Goal: Information Seeking & Learning: Find specific fact

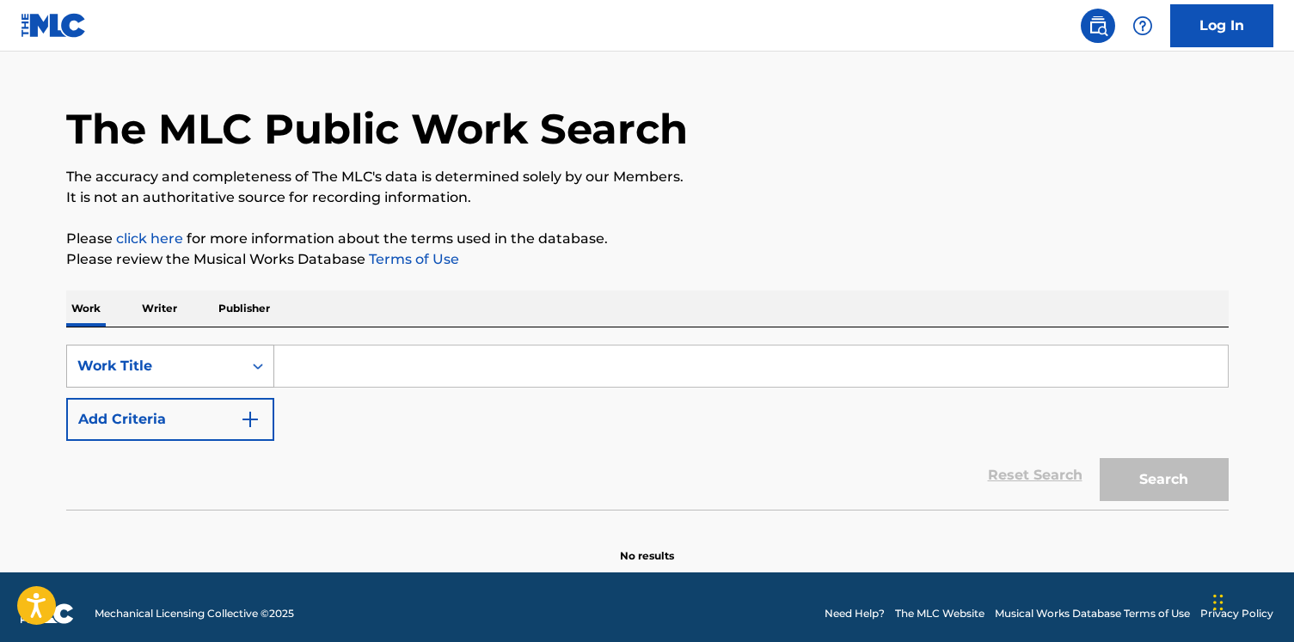
click at [245, 387] on div "Work Title" at bounding box center [170, 366] width 208 height 43
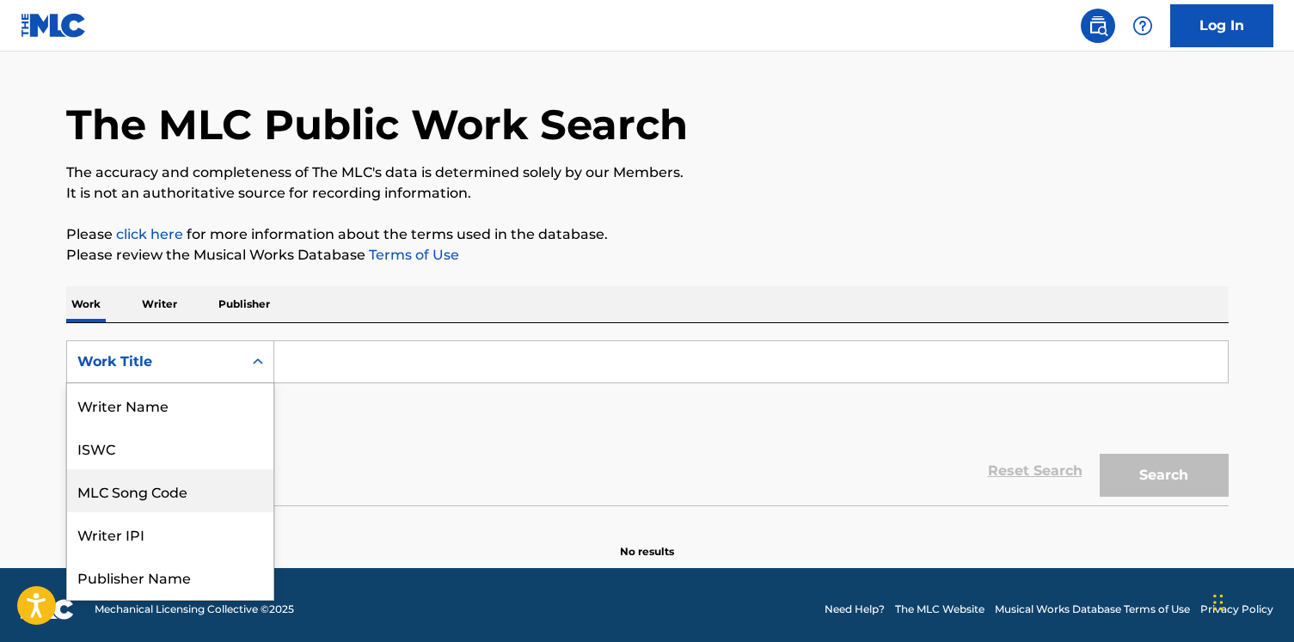
scroll to position [86, 0]
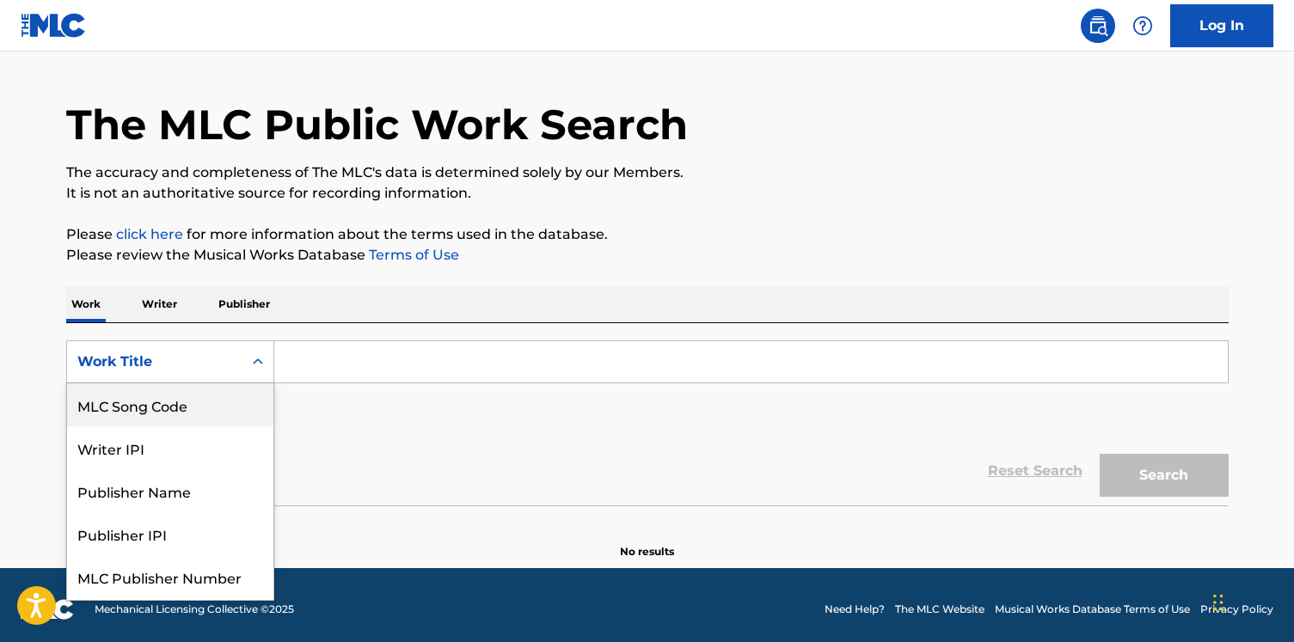
click at [242, 414] on div "MLC Song Code" at bounding box center [170, 404] width 206 height 43
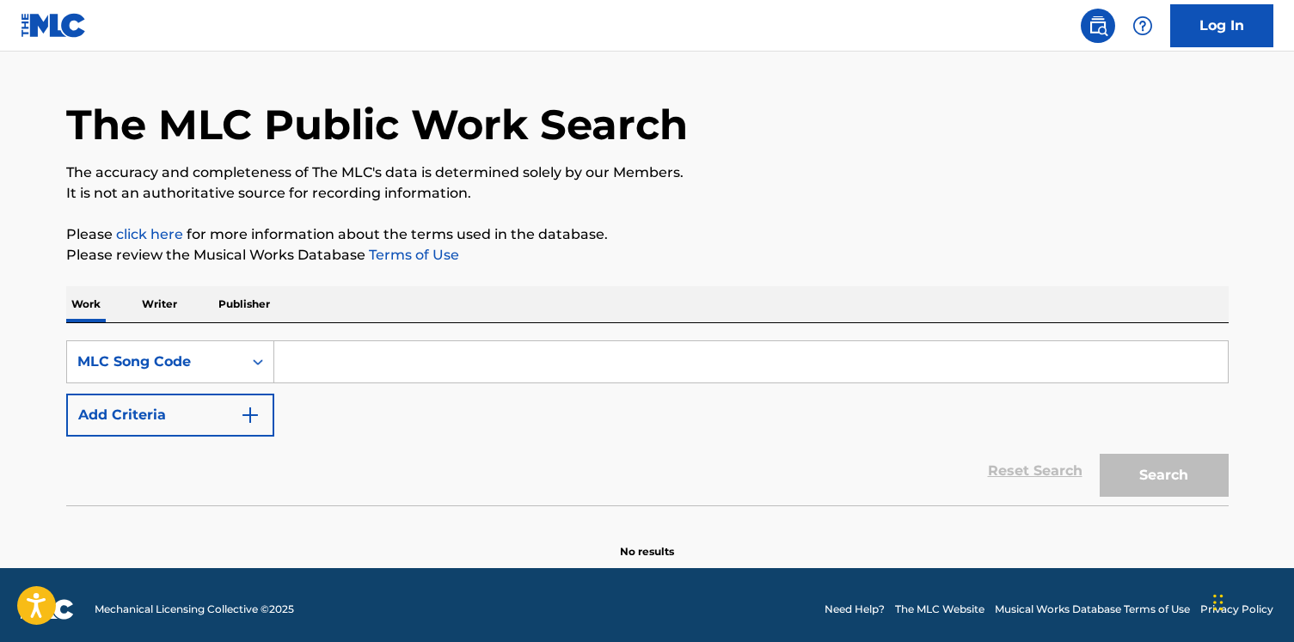
click at [330, 368] on input "Search Form" at bounding box center [750, 361] width 953 height 41
paste input "DC6QBR"
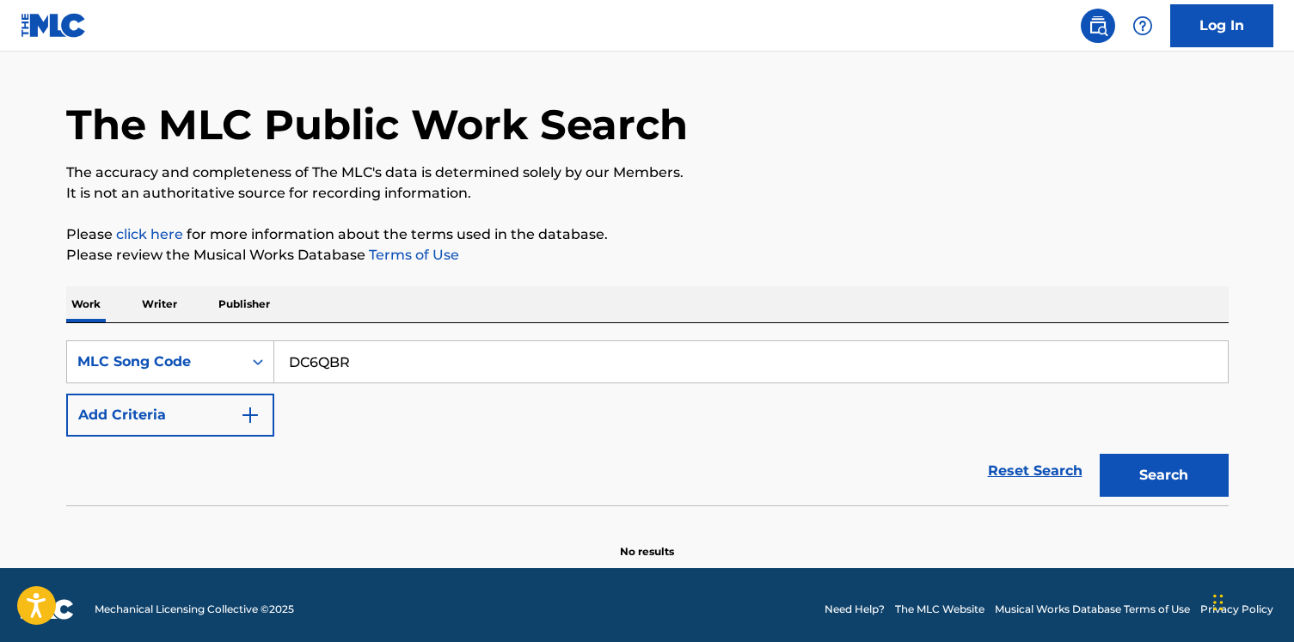
type input "DC6QBR"
click at [1099, 454] on button "Search" at bounding box center [1163, 475] width 129 height 43
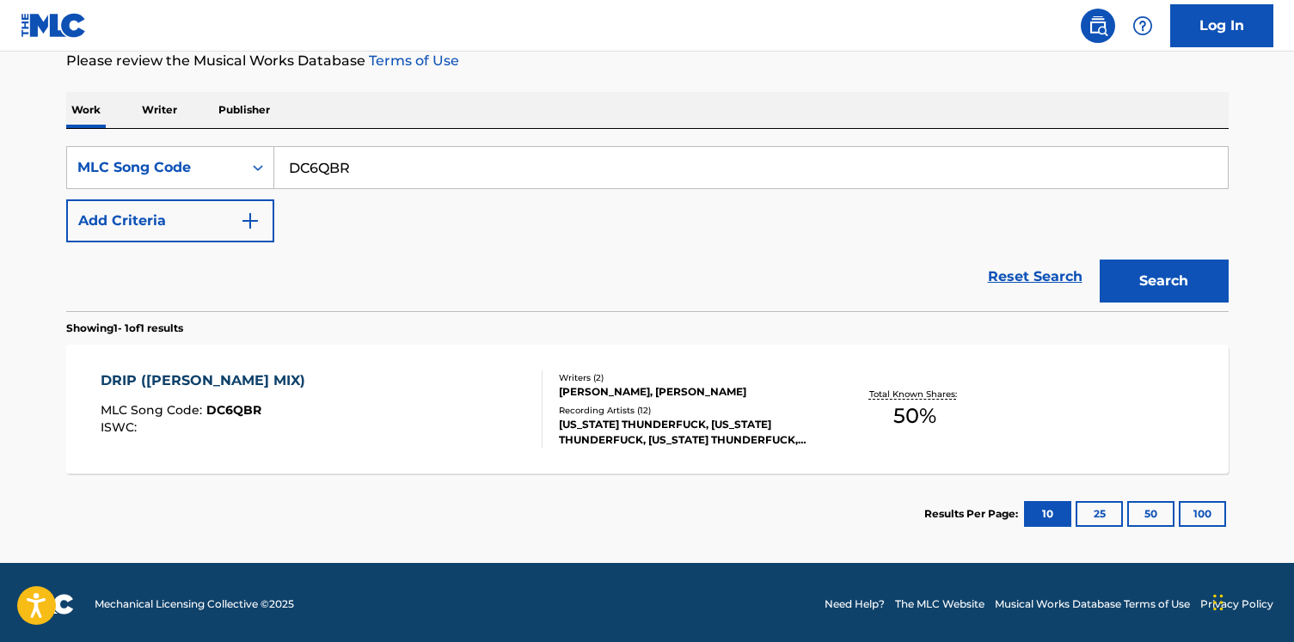
scroll to position [240, 0]
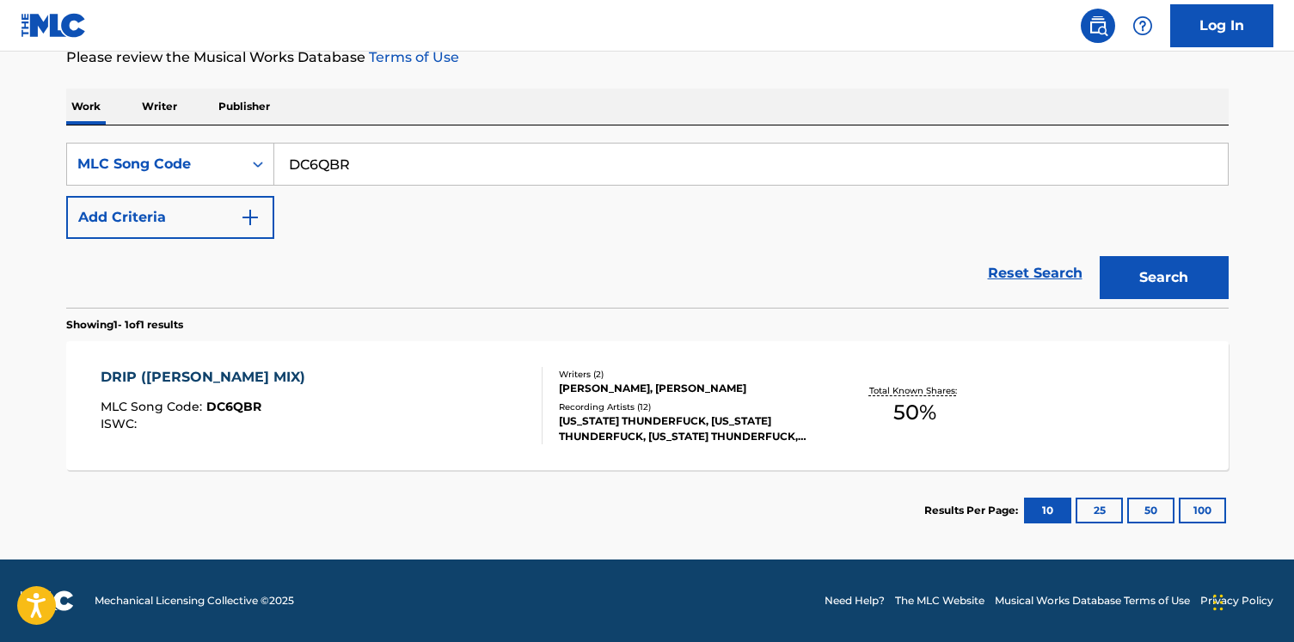
click at [735, 407] on div "Recording Artists ( 12 )" at bounding box center [689, 407] width 260 height 13
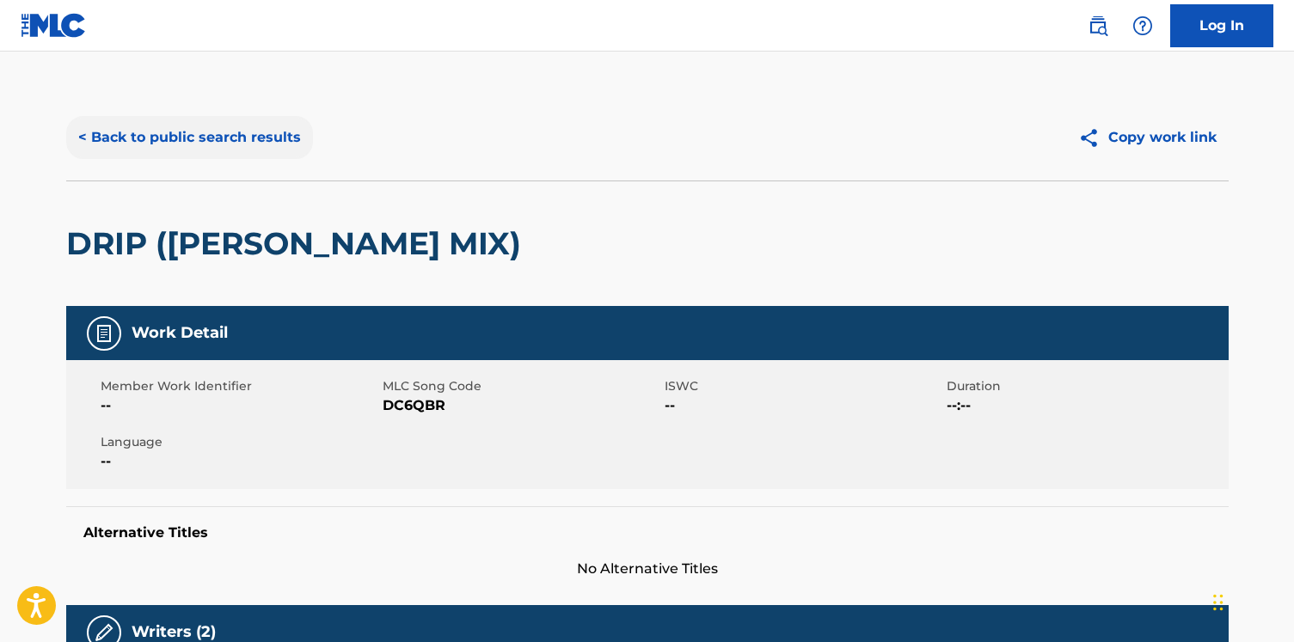
click at [154, 143] on button "< Back to public search results" at bounding box center [189, 137] width 247 height 43
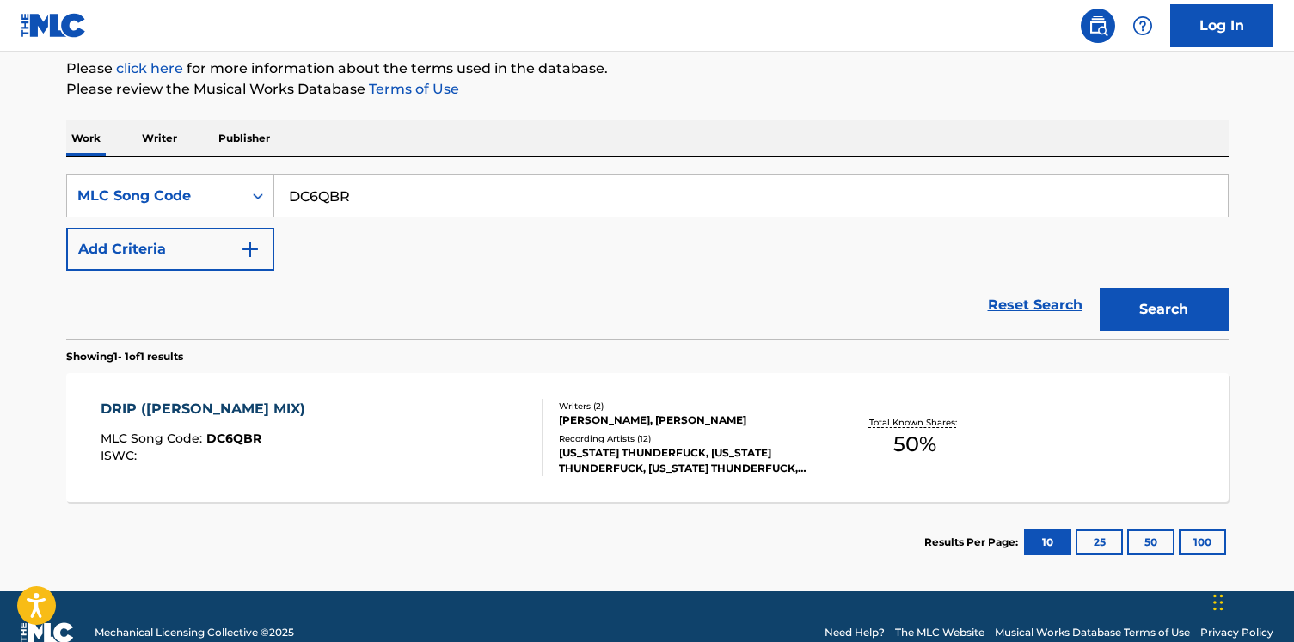
scroll to position [218, 0]
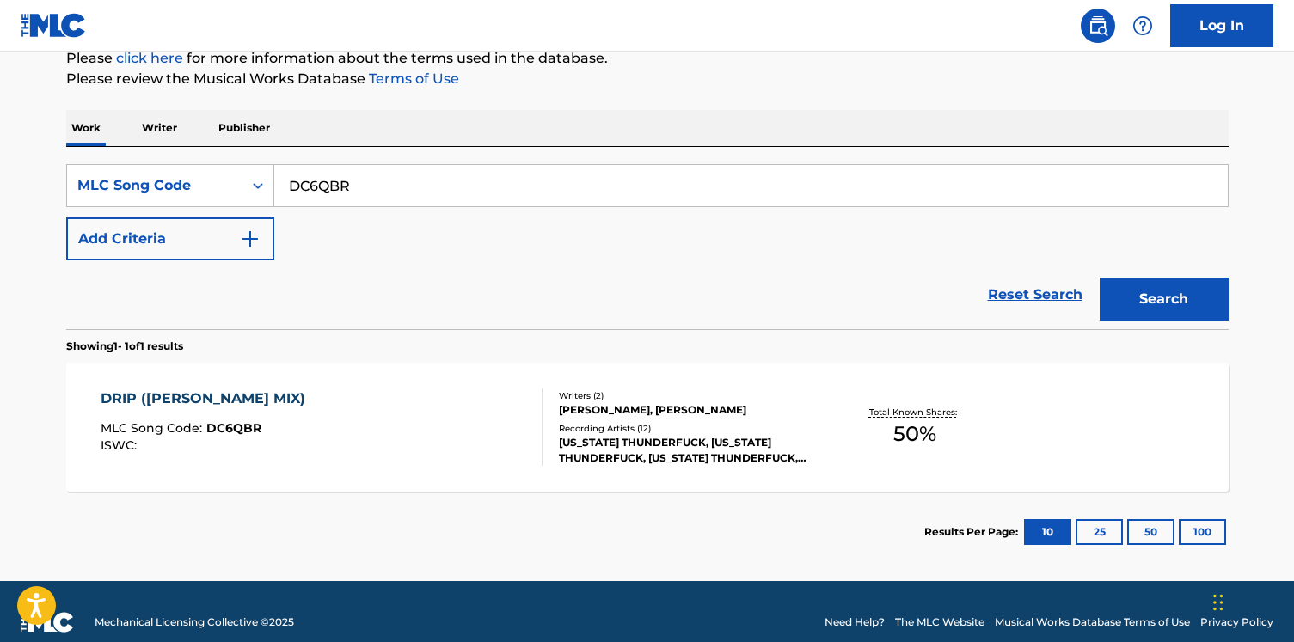
click at [780, 456] on div "[US_STATE] THUNDERFUCK, [US_STATE] THUNDERFUCK, [US_STATE] THUNDERFUCK,[PERSON_…" at bounding box center [689, 450] width 260 height 31
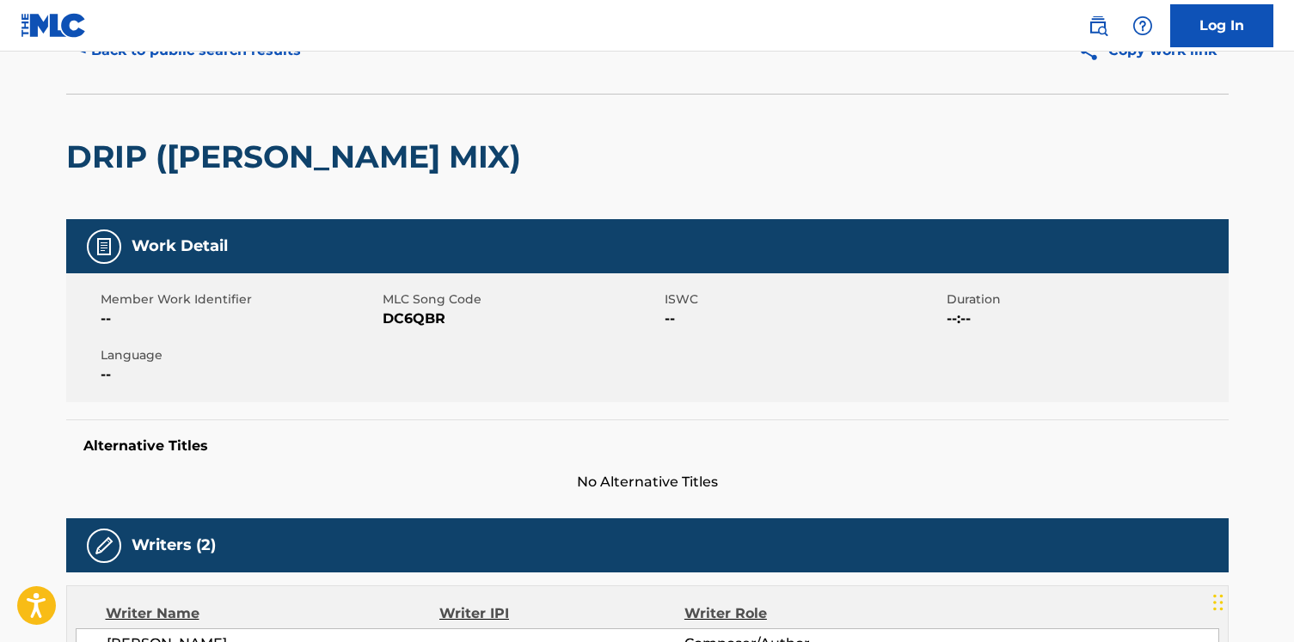
scroll to position [78, 0]
